Goal: Task Accomplishment & Management: Manage account settings

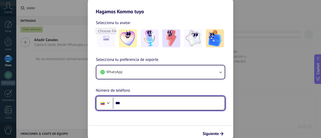
click at [141, 101] on input "***" at bounding box center [169, 103] width 112 height 12
click at [138, 102] on input "***" at bounding box center [169, 103] width 112 height 12
type input "**********"
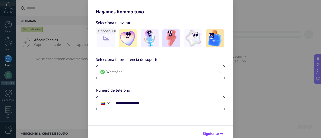
click at [220, 135] on icon "submit" at bounding box center [222, 134] width 4 height 4
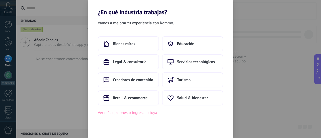
click at [147, 113] on button "Ver más opciones o ingresa la tuya" at bounding box center [127, 113] width 59 height 7
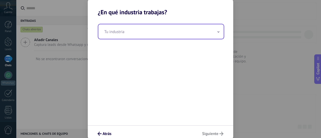
click at [141, 32] on input "text" at bounding box center [160, 31] width 125 height 15
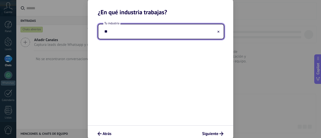
type input "*"
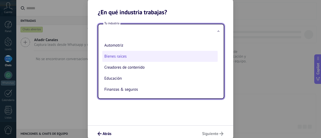
click at [140, 56] on li "Bienes raíces" at bounding box center [159, 56] width 115 height 11
type input "**********"
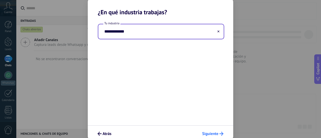
click at [220, 133] on icon "submit" at bounding box center [221, 134] width 4 height 4
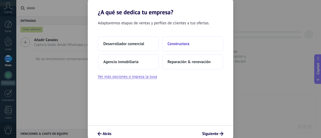
click at [186, 45] on span "Constructora" at bounding box center [178, 43] width 22 height 5
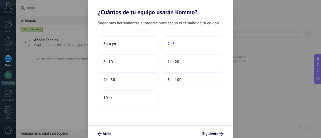
click at [182, 40] on button "2–5" at bounding box center [192, 43] width 61 height 15
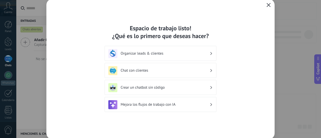
click at [270, 9] on button "button" at bounding box center [268, 5] width 7 height 7
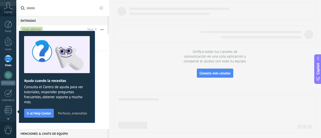
click at [75, 113] on span "Perfecto, entendido" at bounding box center [72, 114] width 29 height 4
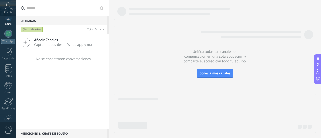
click at [9, 118] on div at bounding box center [8, 118] width 16 height 8
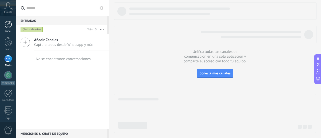
click at [8, 26] on div at bounding box center [9, 25] width 8 height 8
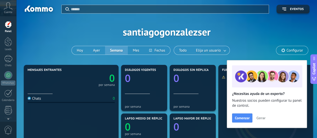
click at [262, 117] on span "Cerrar" at bounding box center [260, 118] width 9 height 4
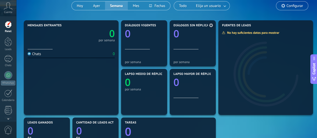
scroll to position [44, 0]
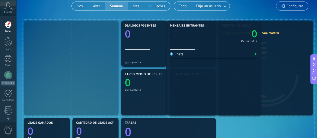
drag, startPoint x: 55, startPoint y: 40, endPoint x: 197, endPoint y: 38, distance: 142.3
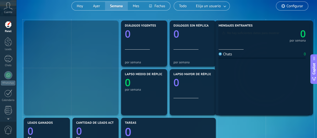
drag, startPoint x: 56, startPoint y: 36, endPoint x: 273, endPoint y: 23, distance: 217.2
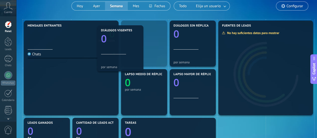
drag, startPoint x: 164, startPoint y: 28, endPoint x: 155, endPoint y: 28, distance: 9.5
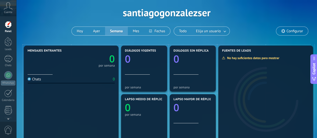
scroll to position [0, 0]
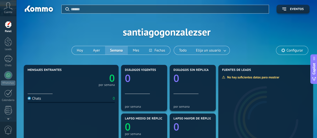
click at [5, 10] on div "Cuenta" at bounding box center [8, 8] width 16 height 16
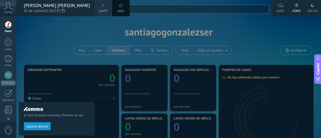
click at [182, 28] on div at bounding box center [176, 69] width 321 height 138
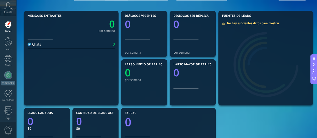
scroll to position [55, 0]
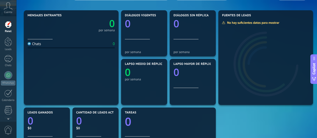
click at [313, 73] on span "Copilot" at bounding box center [313, 69] width 5 height 12
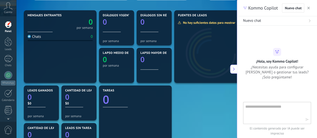
click at [309, 8] on icon "button" at bounding box center [308, 8] width 3 height 3
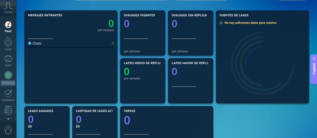
scroll to position [0, 0]
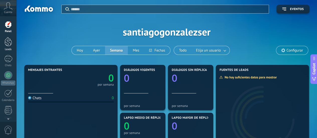
click at [9, 39] on div at bounding box center [9, 41] width 8 height 9
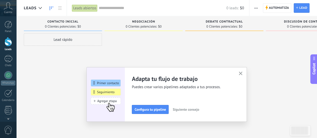
click at [186, 108] on span "Siguiente consejo" at bounding box center [186, 110] width 26 height 4
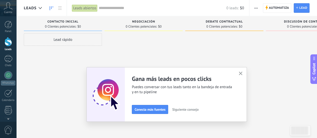
click at [186, 108] on span "Siguiente consejo" at bounding box center [185, 110] width 26 height 4
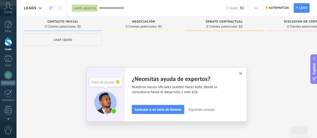
click at [195, 108] on span "Siguiente consejo" at bounding box center [201, 110] width 26 height 4
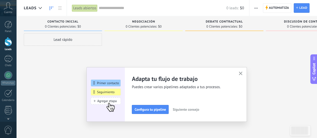
click at [195, 108] on span "Siguiente consejo" at bounding box center [186, 110] width 26 height 4
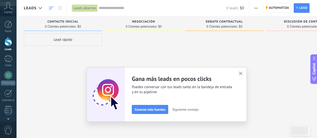
click at [195, 108] on span "Siguiente consejo" at bounding box center [185, 110] width 26 height 4
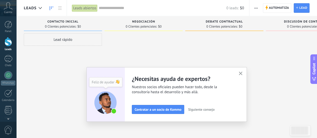
click at [195, 108] on span "Siguiente consejo" at bounding box center [201, 110] width 26 height 4
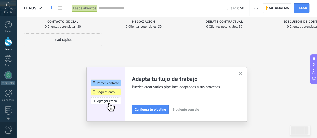
click at [195, 108] on span "Siguiente consejo" at bounding box center [186, 110] width 26 height 4
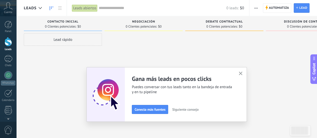
click at [195, 108] on span "Siguiente consejo" at bounding box center [185, 110] width 26 height 4
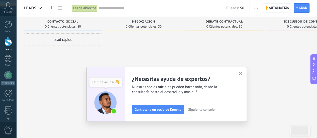
click at [195, 108] on span "Siguiente consejo" at bounding box center [201, 110] width 26 height 4
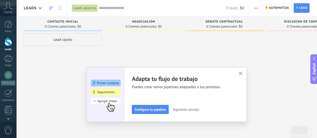
click at [241, 71] on button "button" at bounding box center [241, 73] width 6 height 7
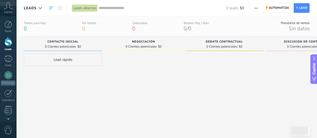
drag, startPoint x: 64, startPoint y: 59, endPoint x: 155, endPoint y: 58, distance: 91.0
click at [155, 58] on div "Leads Entrantes Solicitudes: [PHONE_NUMBER] Contacto inicial 0 Clientes potenci…" at bounding box center [188, 81] width 328 height 90
click at [61, 6] on link at bounding box center [60, 8] width 9 height 10
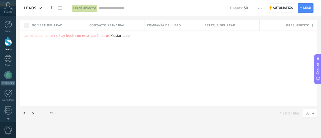
click at [51, 7] on use at bounding box center [52, 8] width 4 height 4
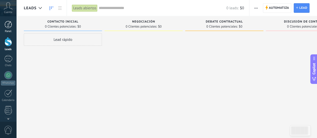
click at [11, 29] on link "Panel" at bounding box center [8, 27] width 16 height 12
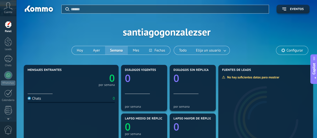
click at [13, 10] on div "Cuenta" at bounding box center [8, 8] width 16 height 16
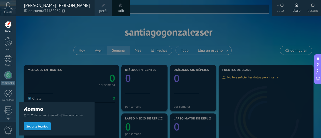
click at [66, 36] on div "© 2025 derechos reservados | Términos de uso Soporte técnico" at bounding box center [57, 77] width 76 height 122
click at [7, 9] on icon at bounding box center [8, 6] width 9 height 8
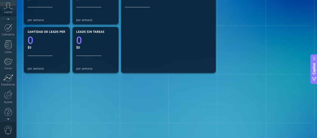
scroll to position [70, 0]
click at [5, 72] on div at bounding box center [8, 74] width 10 height 8
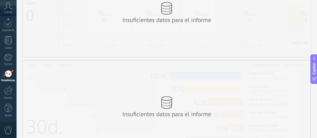
scroll to position [47, 0]
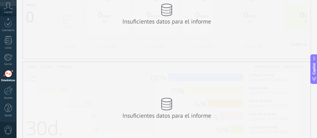
click at [209, 62] on div "Insuficientes datos para el informe" at bounding box center [167, 108] width 288 height 93
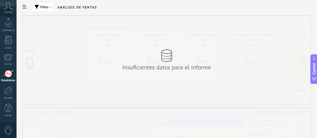
scroll to position [0, 0]
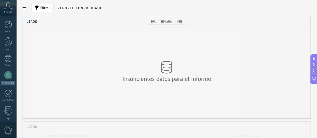
scroll to position [70, 0]
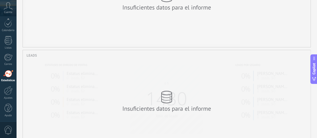
drag, startPoint x: 206, startPoint y: 66, endPoint x: 208, endPoint y: 149, distance: 83.0
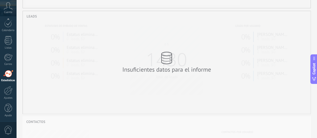
click at [208, 57] on div "Insuficientes datos para el informe" at bounding box center [167, 63] width 100 height 32
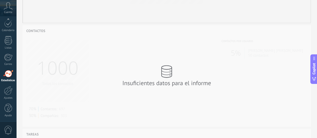
scroll to position [202, 0]
drag, startPoint x: 189, startPoint y: 41, endPoint x: 188, endPoint y: 101, distance: 59.6
click at [188, 101] on div "Insuficientes datos para el informe" at bounding box center [167, 75] width 288 height 101
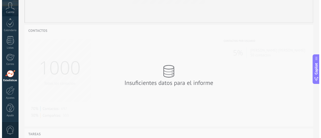
scroll to position [308, 0]
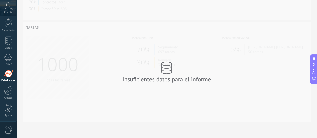
click at [188, 101] on div "Insuficientes datos para el informe" at bounding box center [167, 72] width 288 height 100
drag, startPoint x: 268, startPoint y: 92, endPoint x: 267, endPoint y: 88, distance: 4.5
click at [267, 88] on div "Insuficientes datos para el informe" at bounding box center [167, 72] width 288 height 100
click at [167, 35] on div "Insuficientes datos para el informe" at bounding box center [167, 72] width 288 height 100
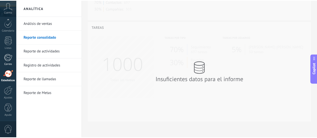
scroll to position [102, 221]
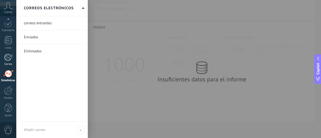
click at [15, 62] on link "Correo" at bounding box center [8, 60] width 16 height 12
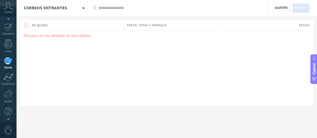
click at [276, 8] on span "Ajustes" at bounding box center [281, 8] width 13 height 9
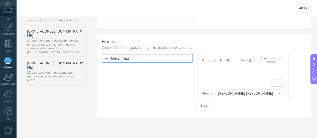
scroll to position [104, 0]
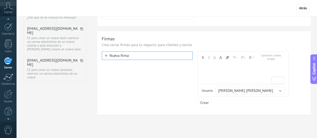
click at [139, 57] on button "Nueva firma" at bounding box center [147, 55] width 91 height 9
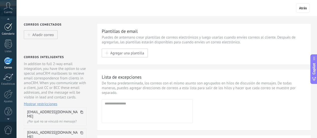
click at [11, 33] on div "Calendario" at bounding box center [8, 33] width 15 height 3
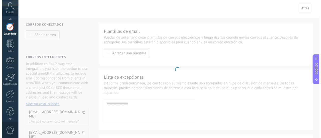
scroll to position [32, 0]
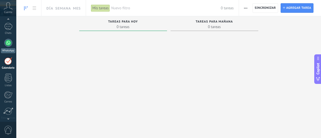
click at [12, 48] on div "WhatsApp" at bounding box center [8, 50] width 14 height 5
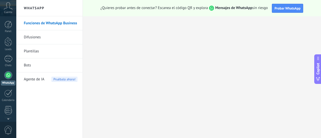
click at [0, 34] on div "Panel Leads Chats WhatsApp Clientes" at bounding box center [8, 106] width 16 height 171
click at [8, 24] on div at bounding box center [9, 25] width 8 height 8
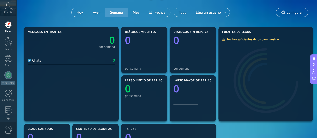
scroll to position [38, 0]
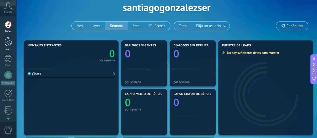
click at [8, 44] on div at bounding box center [9, 41] width 8 height 9
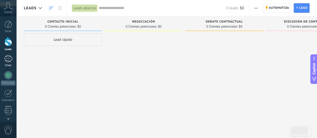
click at [8, 57] on div at bounding box center [8, 58] width 8 height 7
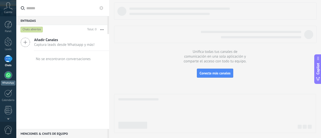
click at [4, 78] on link "WhatsApp" at bounding box center [8, 78] width 16 height 14
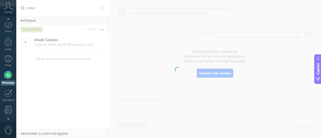
scroll to position [14, 0]
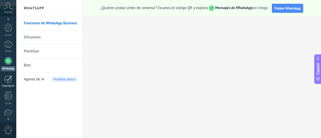
click at [9, 83] on link "Calendario" at bounding box center [8, 81] width 16 height 13
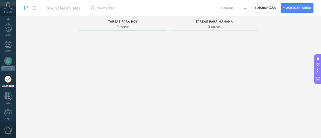
scroll to position [32, 0]
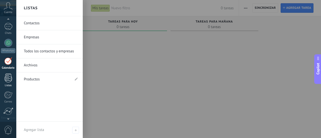
click at [4, 81] on link "Listas" at bounding box center [8, 81] width 16 height 14
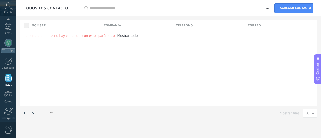
scroll to position [49, 0]
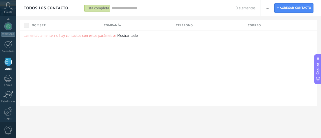
click at [56, 9] on span "Todos los contactos y empresas" at bounding box center [48, 8] width 48 height 5
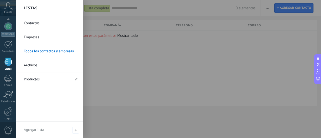
click at [43, 61] on link "Archivos" at bounding box center [51, 65] width 54 height 14
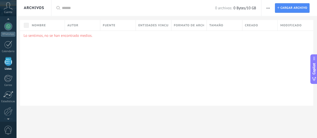
click at [37, 8] on div "Archivos" at bounding box center [34, 8] width 20 height 16
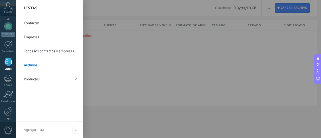
click at [34, 81] on link "Productos" at bounding box center [47, 79] width 46 height 14
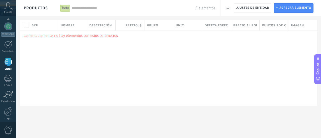
click at [41, 10] on span "Productos" at bounding box center [36, 8] width 24 height 16
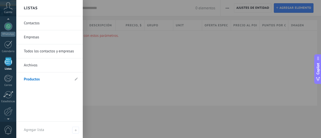
click at [36, 40] on link "Empresas" at bounding box center [51, 37] width 54 height 14
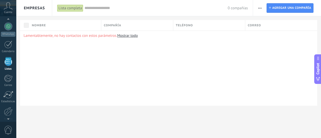
click at [47, 10] on div "Empresas" at bounding box center [34, 8] width 36 height 16
click at [41, 8] on span "Empresas" at bounding box center [34, 8] width 21 height 5
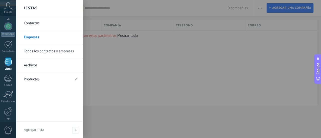
click at [39, 22] on link "Contactos" at bounding box center [51, 23] width 54 height 14
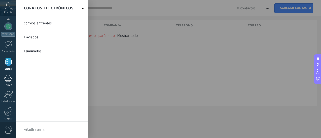
click at [8, 81] on div at bounding box center [8, 79] width 8 height 8
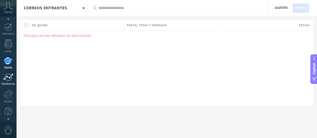
click at [14, 77] on link "Estadísticas" at bounding box center [8, 79] width 16 height 12
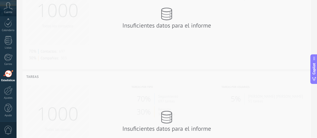
scroll to position [308, 0]
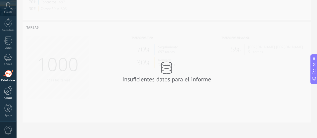
click at [5, 89] on div at bounding box center [8, 90] width 9 height 9
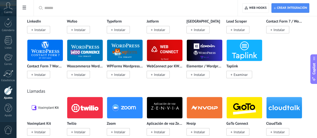
scroll to position [454, 0]
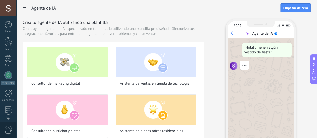
scroll to position [70, 0]
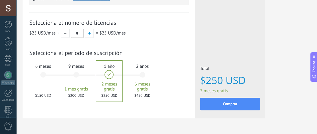
scroll to position [173, 7]
click at [57, 77] on div "6 meses $150 USD" at bounding box center [43, 77] width 27 height 35
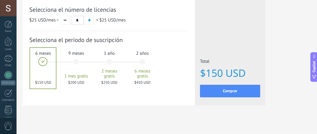
scroll to position [187, 0]
click at [90, 57] on div "9 meses 1 mes gratis $200 USD" at bounding box center [76, 64] width 27 height 35
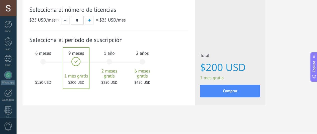
click at [123, 61] on div "1 año 2 meses gratis $250 USD" at bounding box center [109, 64] width 27 height 35
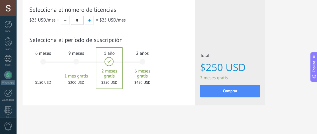
click at [156, 65] on div "2 años 6 meses gratis $450 USD" at bounding box center [142, 64] width 27 height 35
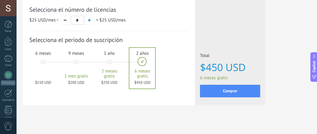
click at [123, 63] on div "1 año 2 meses gratis $250 USD" at bounding box center [109, 64] width 27 height 35
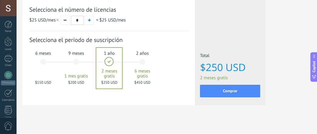
click at [145, 57] on div "1 mes 25 $ USD 2 meses 50 $ USD 3 meses 6 meses" at bounding box center [94, 65] width 99 height 40
click at [90, 59] on div "9 meses 1 mes gratis $200 USD" at bounding box center [76, 64] width 27 height 35
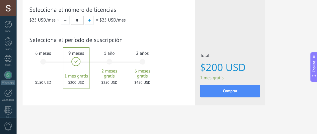
click at [57, 60] on div "6 meses $150 USD" at bounding box center [43, 64] width 27 height 35
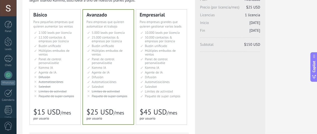
scroll to position [0, 0]
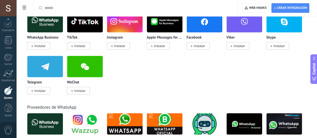
scroll to position [119, 0]
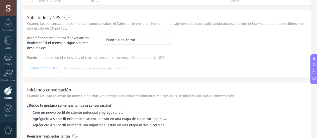
scroll to position [4, 0]
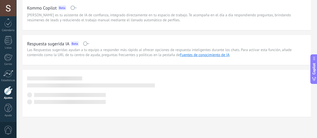
scroll to position [6, 0]
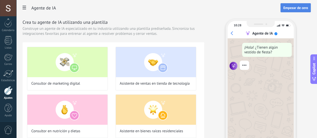
click at [298, 3] on button "Empezar de cero" at bounding box center [295, 7] width 30 height 9
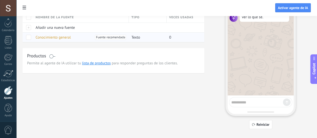
click at [31, 40] on span at bounding box center [28, 37] width 5 height 5
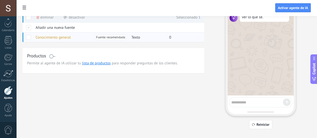
click at [71, 40] on span "Conocimiento general" at bounding box center [53, 37] width 35 height 5
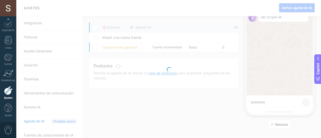
type input "**********"
type textarea "**********"
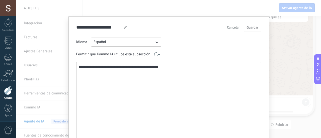
click at [234, 29] on button "Cancelar" at bounding box center [233, 28] width 17 height 8
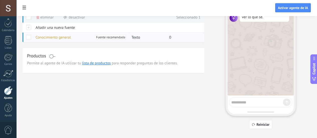
click at [31, 40] on span at bounding box center [28, 37] width 5 height 5
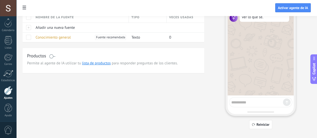
click at [55, 58] on span at bounding box center [52, 56] width 6 height 4
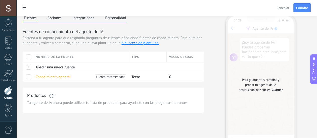
scroll to position [2, 0]
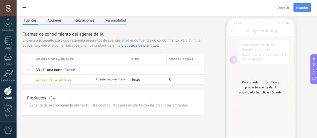
click at [55, 100] on span at bounding box center [52, 98] width 6 height 4
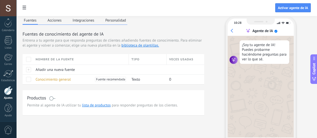
click at [55, 100] on span at bounding box center [52, 98] width 6 height 4
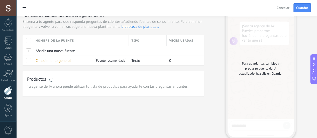
scroll to position [22, 0]
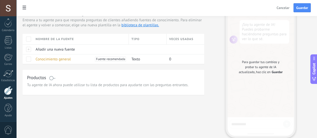
click at [55, 80] on span at bounding box center [52, 78] width 6 height 4
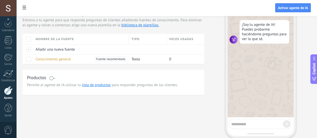
scroll to position [0, 0]
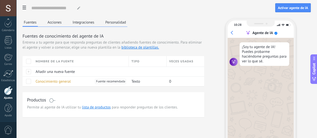
click at [63, 22] on button "Acciones" at bounding box center [54, 23] width 17 height 8
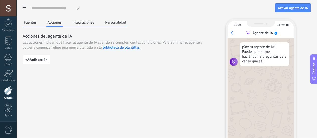
click at [96, 23] on button "Integraciones" at bounding box center [83, 23] width 24 height 8
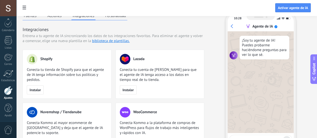
scroll to position [17, 0]
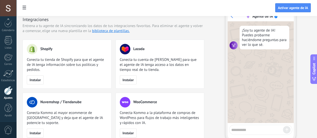
click at [260, 127] on textarea at bounding box center [257, 129] width 52 height 6
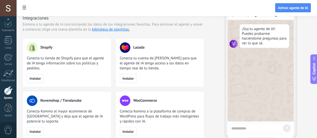
scroll to position [0, 0]
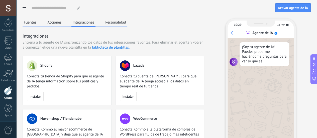
click at [127, 26] on button "Personalidad" at bounding box center [115, 23] width 23 height 8
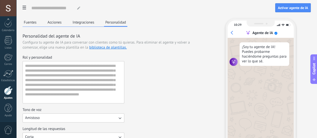
click at [96, 24] on button "Integraciones" at bounding box center [83, 23] width 24 height 8
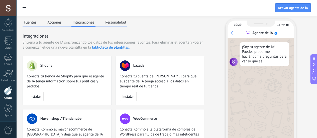
scroll to position [51, 0]
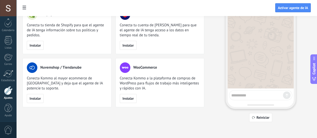
click at [268, 98] on div at bounding box center [260, 95] width 63 height 10
click at [269, 96] on textarea at bounding box center [257, 94] width 52 height 6
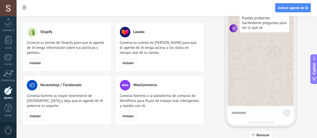
scroll to position [34, 0]
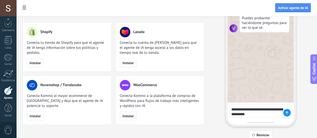
type textarea "**********"
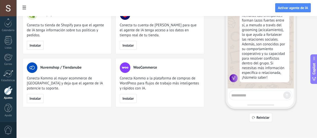
scroll to position [0, 0]
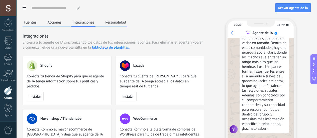
click at [182, 27] on div "Fuentes Acciones Integraciones Personalidad Integraciones Entrena a tu agente d…" at bounding box center [114, 89] width 182 height 140
click at [127, 24] on button "Personalidad" at bounding box center [115, 23] width 23 height 8
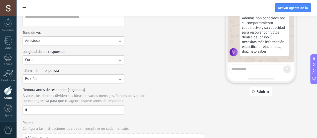
scroll to position [82, 0]
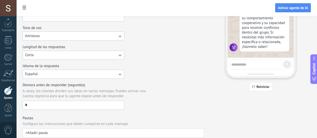
click at [124, 33] on button "Amistoso" at bounding box center [74, 36] width 102 height 9
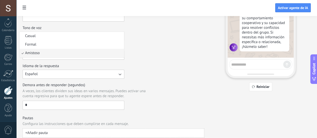
click at [204, 51] on div "Longitud de las respuestas Corta" at bounding box center [114, 52] width 182 height 15
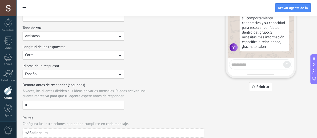
click at [124, 51] on button "Corta" at bounding box center [74, 55] width 102 height 9
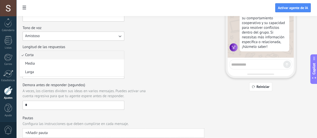
click at [203, 56] on div "Longitud de las respuestas Corta Corta Media Larga" at bounding box center [114, 52] width 182 height 15
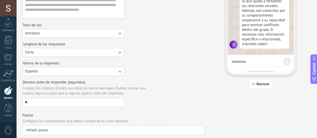
scroll to position [97, 0]
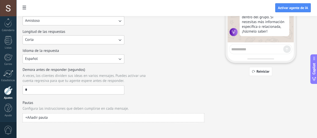
click at [48, 118] on span "+ Añadir pauta" at bounding box center [36, 117] width 22 height 5
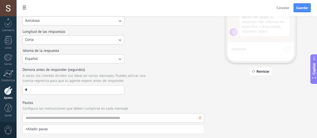
scroll to position [109, 0]
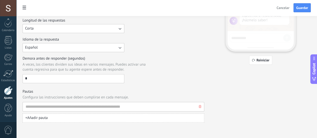
click at [202, 107] on button "button" at bounding box center [199, 106] width 5 height 9
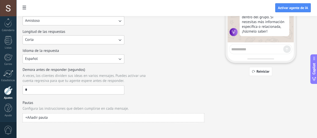
scroll to position [0, 0]
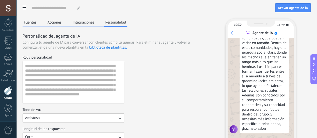
click at [38, 23] on button "Fuentes" at bounding box center [30, 23] width 15 height 8
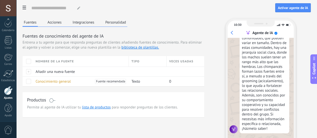
click at [96, 24] on button "Integraciones" at bounding box center [83, 23] width 24 height 8
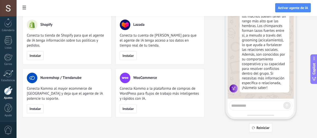
scroll to position [4, 0]
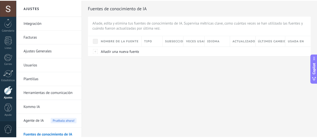
scroll to position [4, 0]
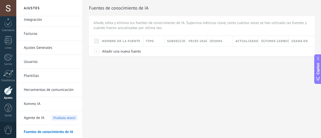
click at [53, 77] on link "Plantillas" at bounding box center [51, 76] width 54 height 14
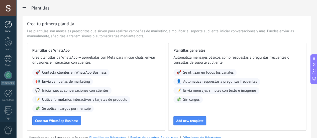
click at [9, 24] on div at bounding box center [9, 25] width 8 height 8
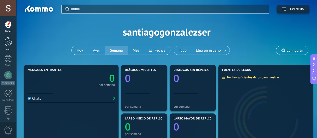
click at [9, 46] on link "Leads" at bounding box center [8, 44] width 16 height 14
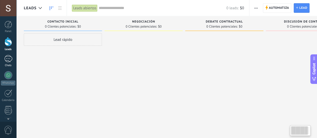
click at [11, 60] on div at bounding box center [8, 58] width 8 height 7
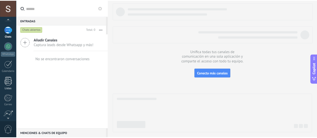
scroll to position [70, 0]
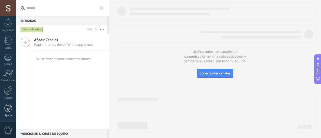
click at [9, 113] on link "Ayuda" at bounding box center [8, 111] width 16 height 14
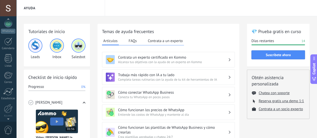
scroll to position [70, 0]
click at [9, 128] on span "0" at bounding box center [8, 130] width 9 height 9
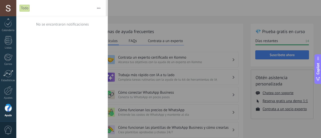
click at [138, 8] on div at bounding box center [160, 69] width 321 height 138
